Goal: Information Seeking & Learning: Learn about a topic

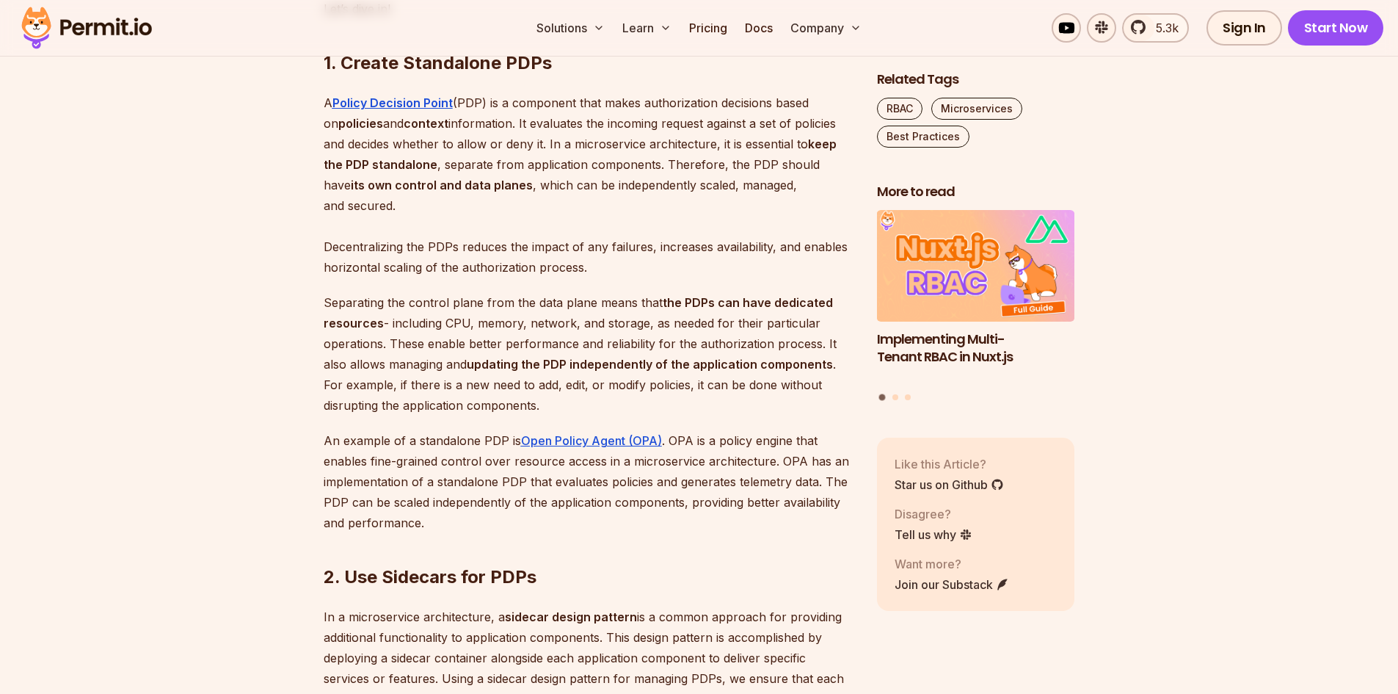
scroll to position [1321, 0]
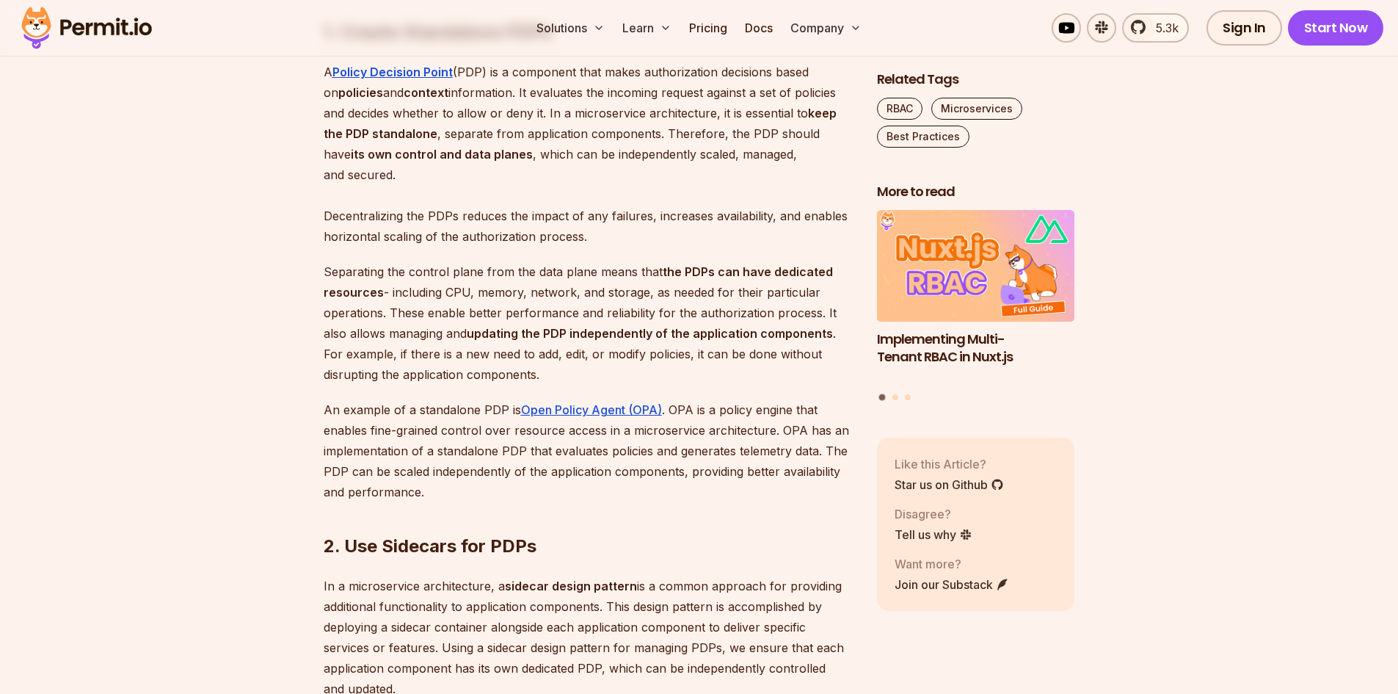
click at [559, 335] on p "Separating the control plane from the data plane means that the PDPs can have d…" at bounding box center [589, 322] width 530 height 123
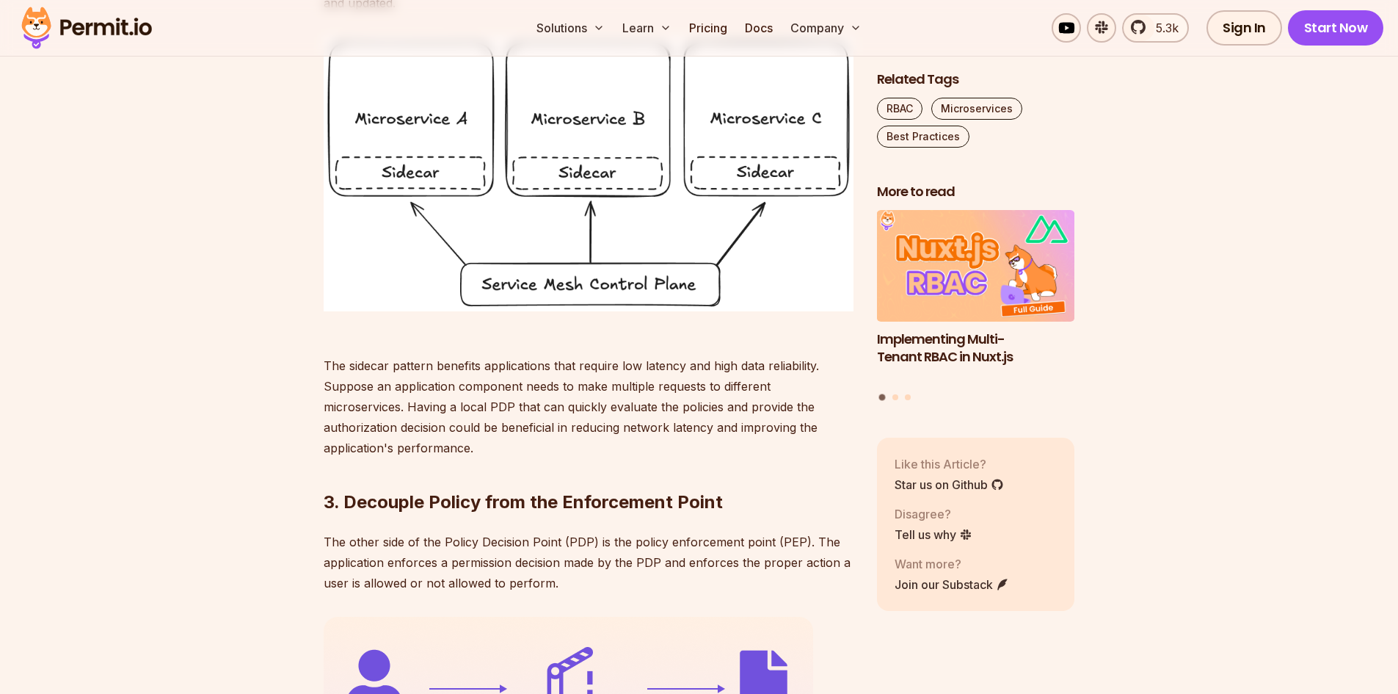
scroll to position [1835, 0]
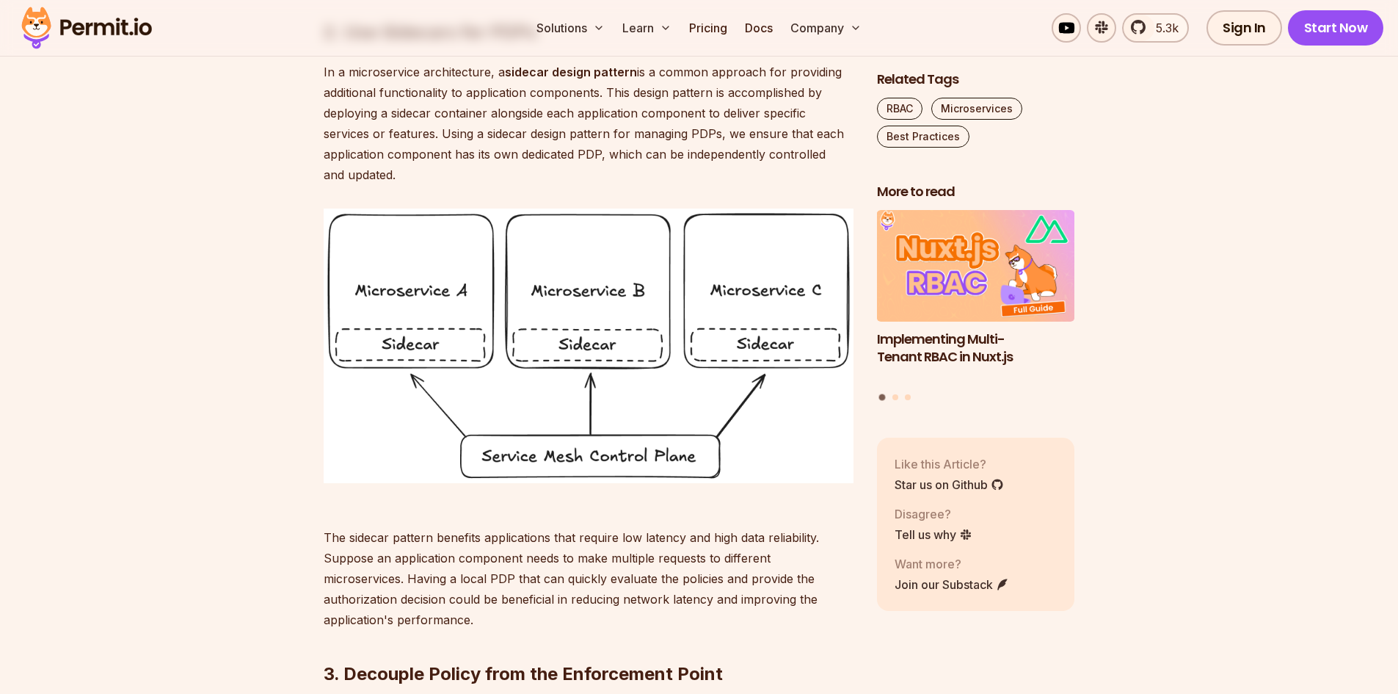
drag, startPoint x: 623, startPoint y: 526, endPoint x: 682, endPoint y: 496, distance: 66.3
click at [683, 483] on img at bounding box center [589, 345] width 530 height 275
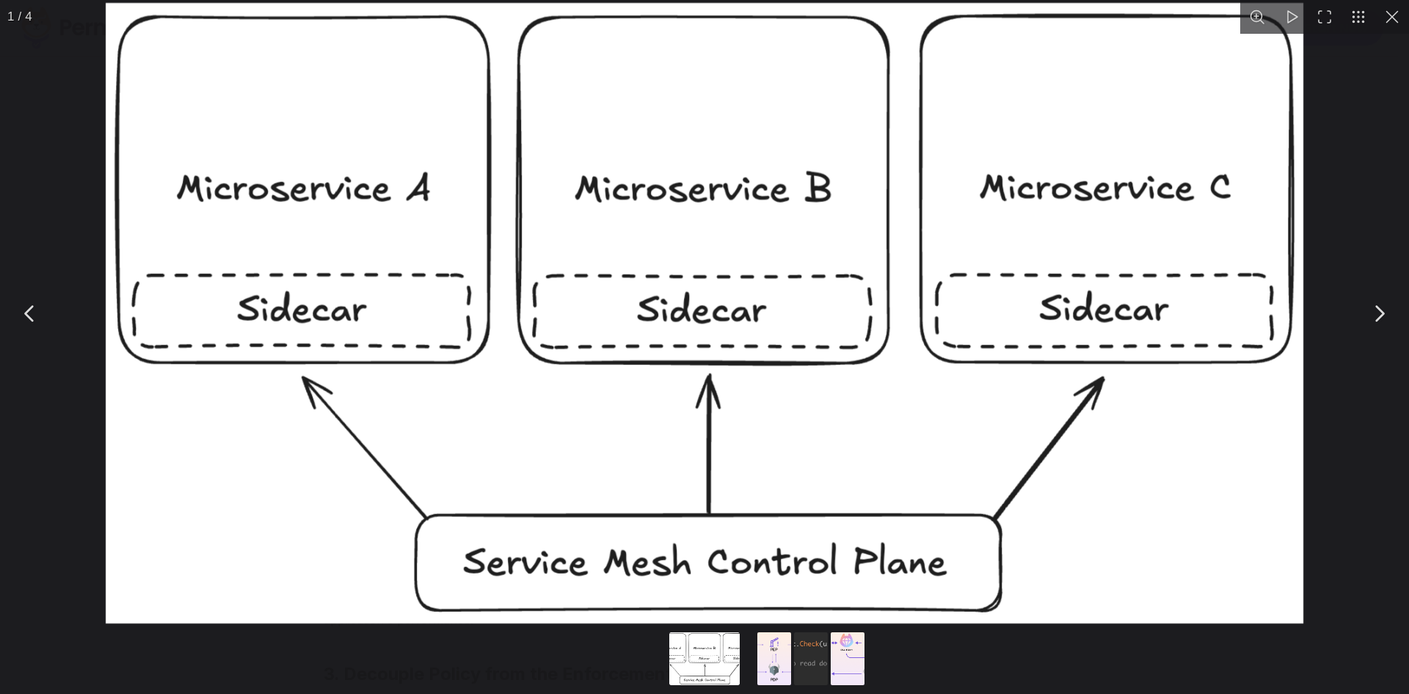
click at [766, 485] on img "You can close this modal content with the ESC key" at bounding box center [705, 313] width 1198 height 620
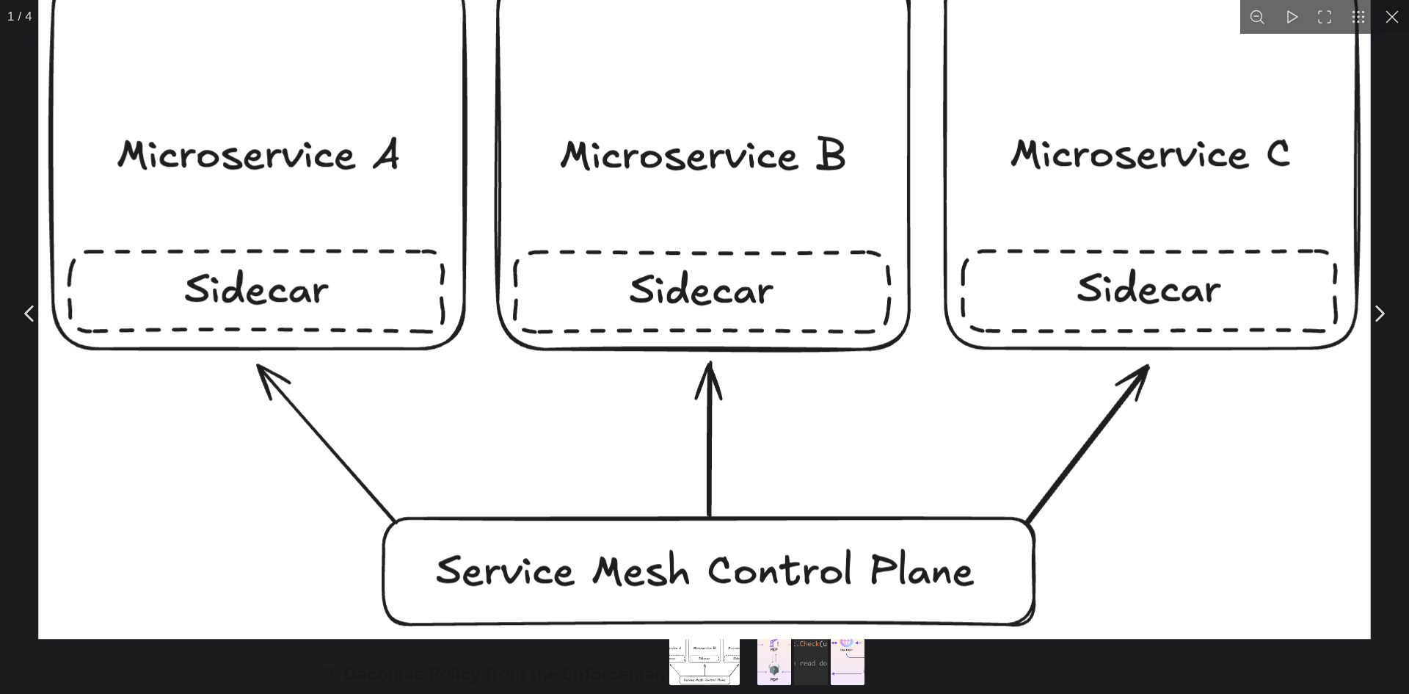
click at [1398, 357] on div "You can close this modal content with the ESC key" at bounding box center [704, 313] width 1409 height 626
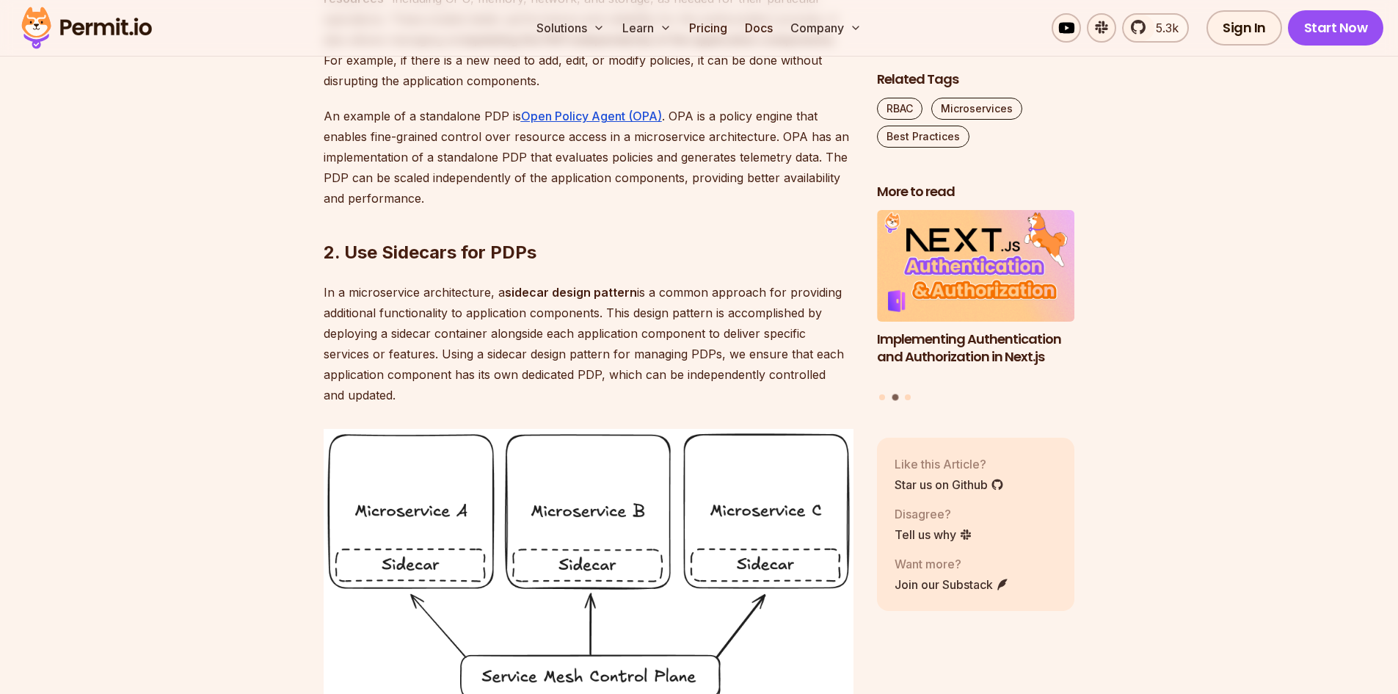
click at [492, 383] on p "In a microservice architecture, a sidecar design pattern is a common approach f…" at bounding box center [589, 343] width 530 height 123
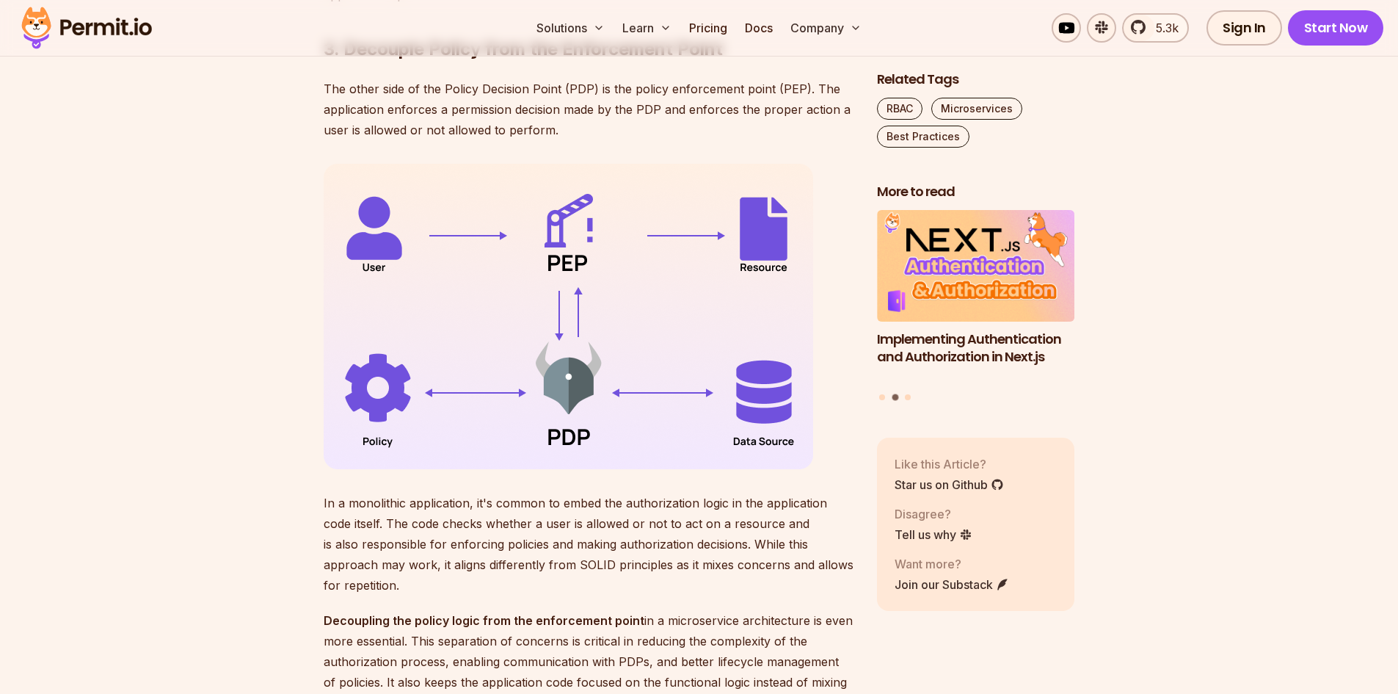
scroll to position [2496, 0]
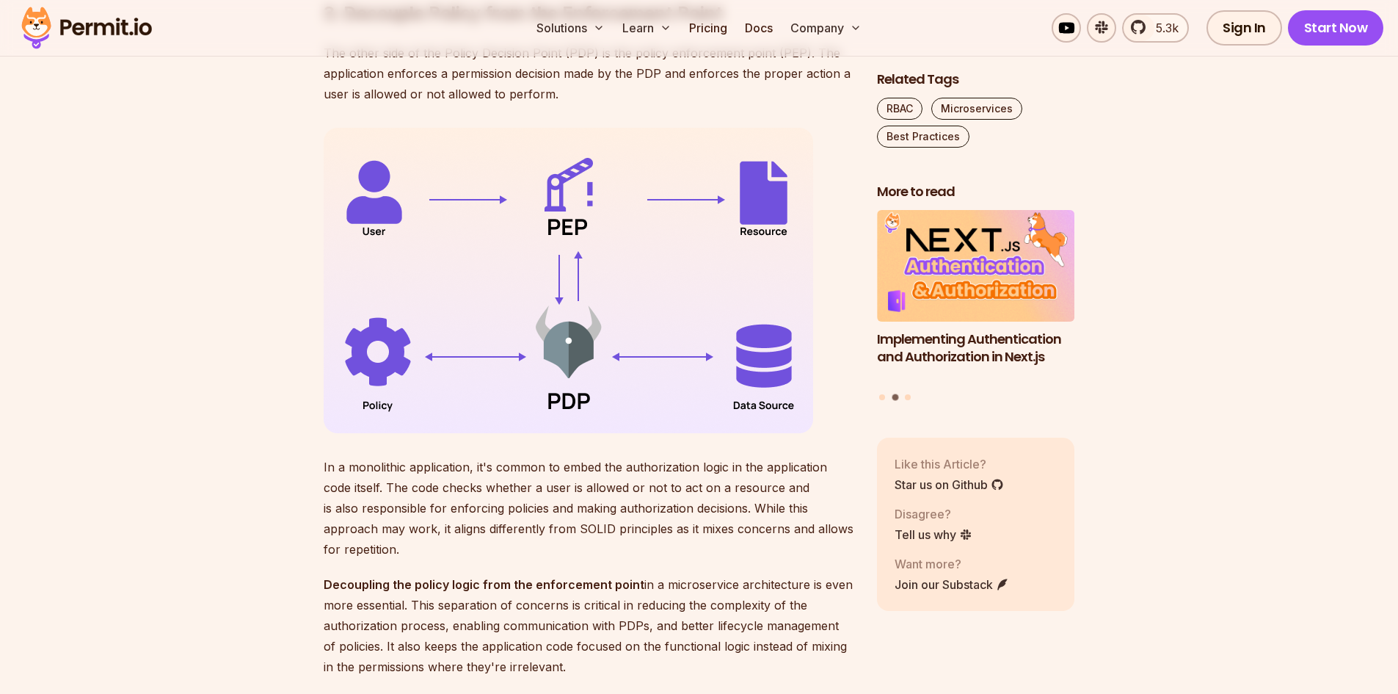
click at [610, 515] on p "In a monolithic application, it's common to embed the authorization logic in th…" at bounding box center [589, 508] width 530 height 103
click at [626, 521] on p "In a monolithic application, it's common to embed the authorization logic in th…" at bounding box center [589, 508] width 530 height 103
click at [480, 531] on p "In a monolithic application, it's common to embed the authorization logic in th…" at bounding box center [589, 508] width 530 height 103
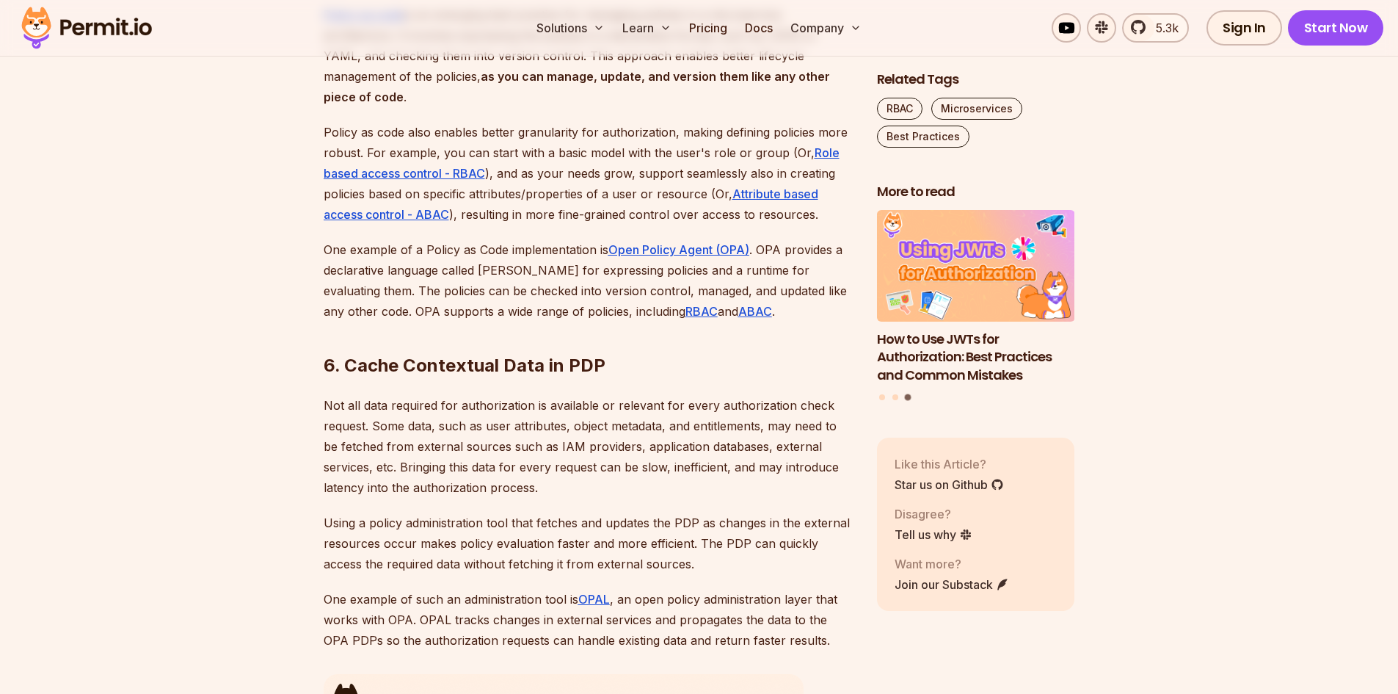
scroll to position [3817, 0]
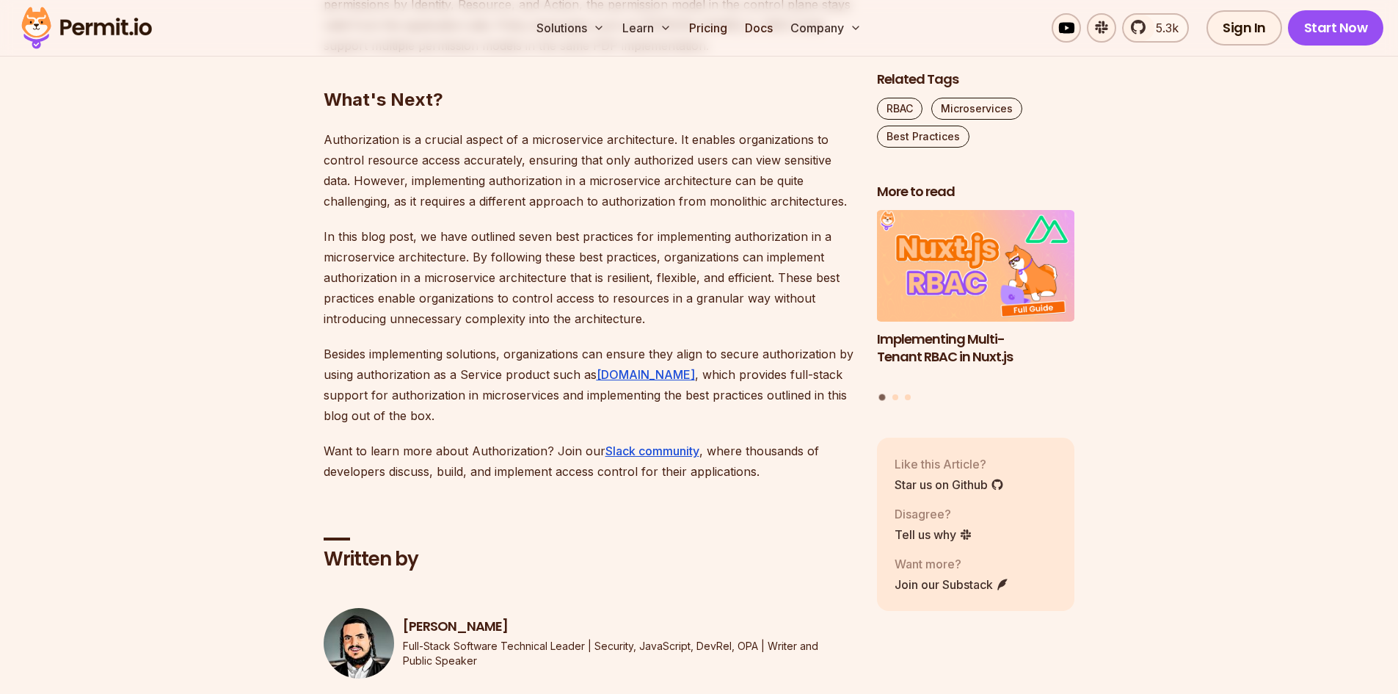
scroll to position [5285, 0]
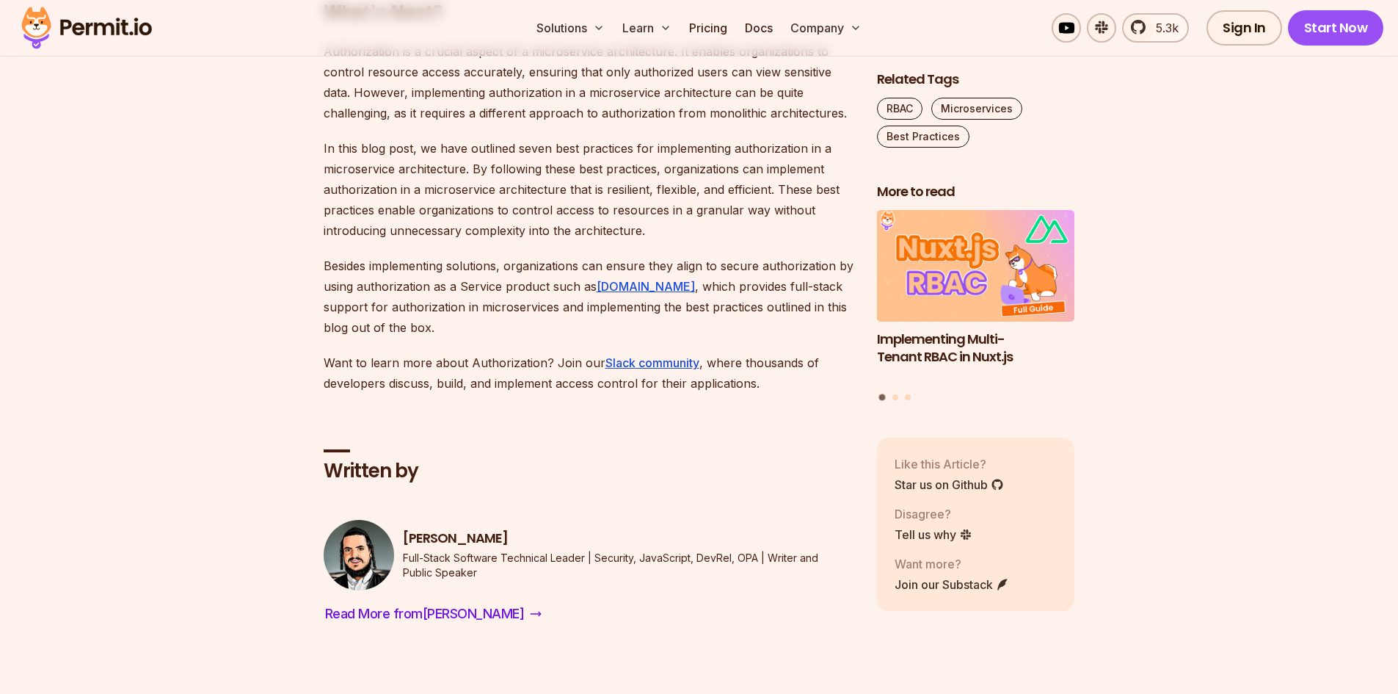
click at [539, 352] on p "Want to learn more about Authorization? Join our Slack community , where thousa…" at bounding box center [589, 372] width 530 height 41
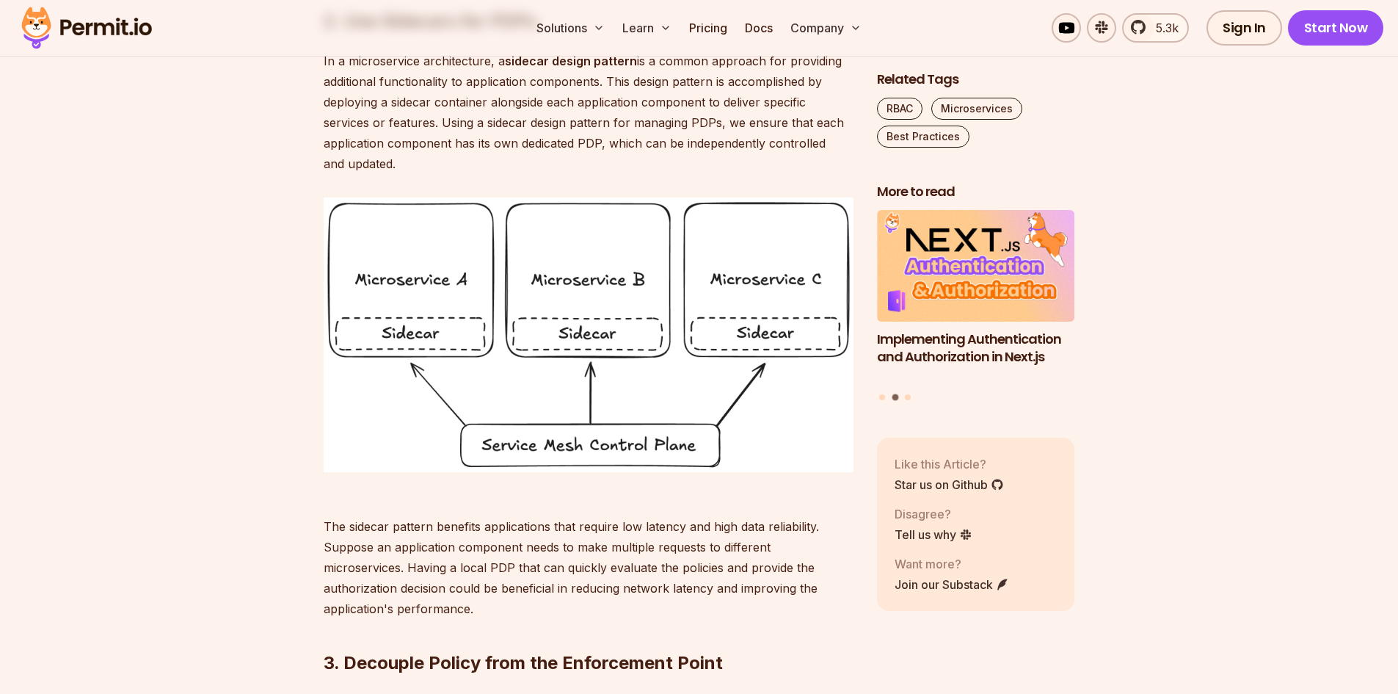
scroll to position [1835, 0]
